Goal: Navigation & Orientation: Find specific page/section

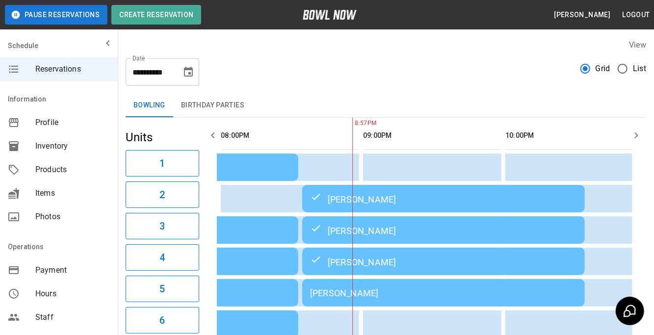
click at [103, 75] on div "Reservations" at bounding box center [59, 69] width 118 height 24
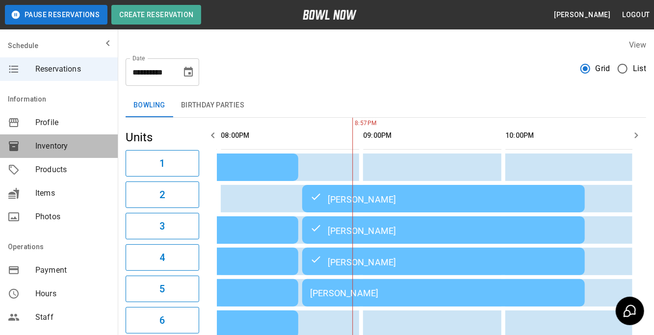
click at [59, 135] on div "Inventory" at bounding box center [59, 147] width 118 height 24
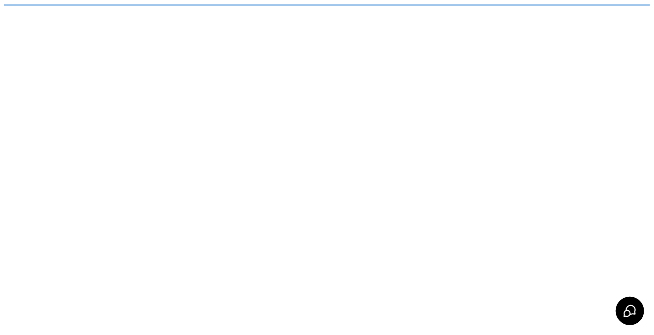
click at [60, 10] on html "/businesses/7xV5x8mBkmHOh88W8ZJ6/inventories" at bounding box center [327, 5] width 654 height 10
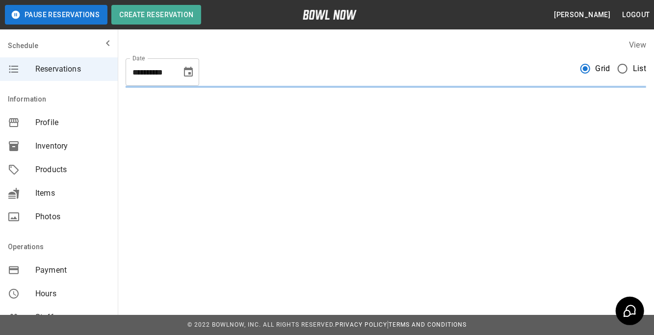
click at [59, 130] on div "Profile" at bounding box center [59, 123] width 118 height 24
click at [50, 65] on span "Reservations" at bounding box center [72, 69] width 75 height 12
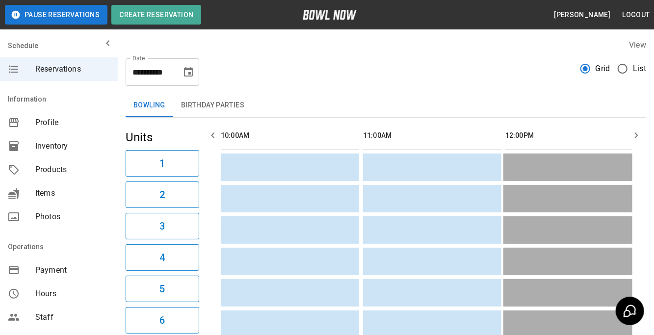
scroll to position [0, 1424]
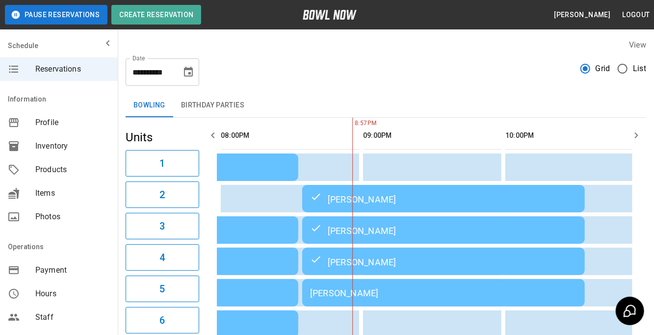
drag, startPoint x: 205, startPoint y: 99, endPoint x: 155, endPoint y: 77, distance: 54.7
click at [155, 77] on div "**********" at bounding box center [386, 190] width 537 height 319
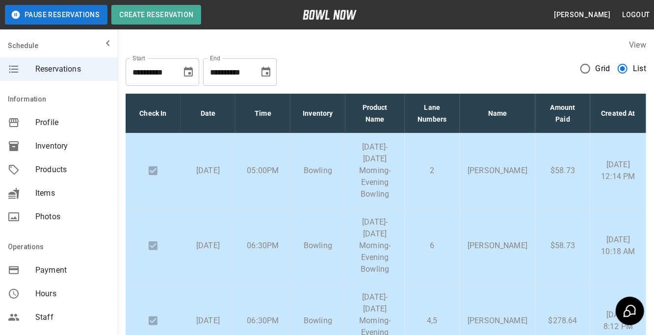
scroll to position [623, 0]
